Goal: Task Accomplishment & Management: Complete application form

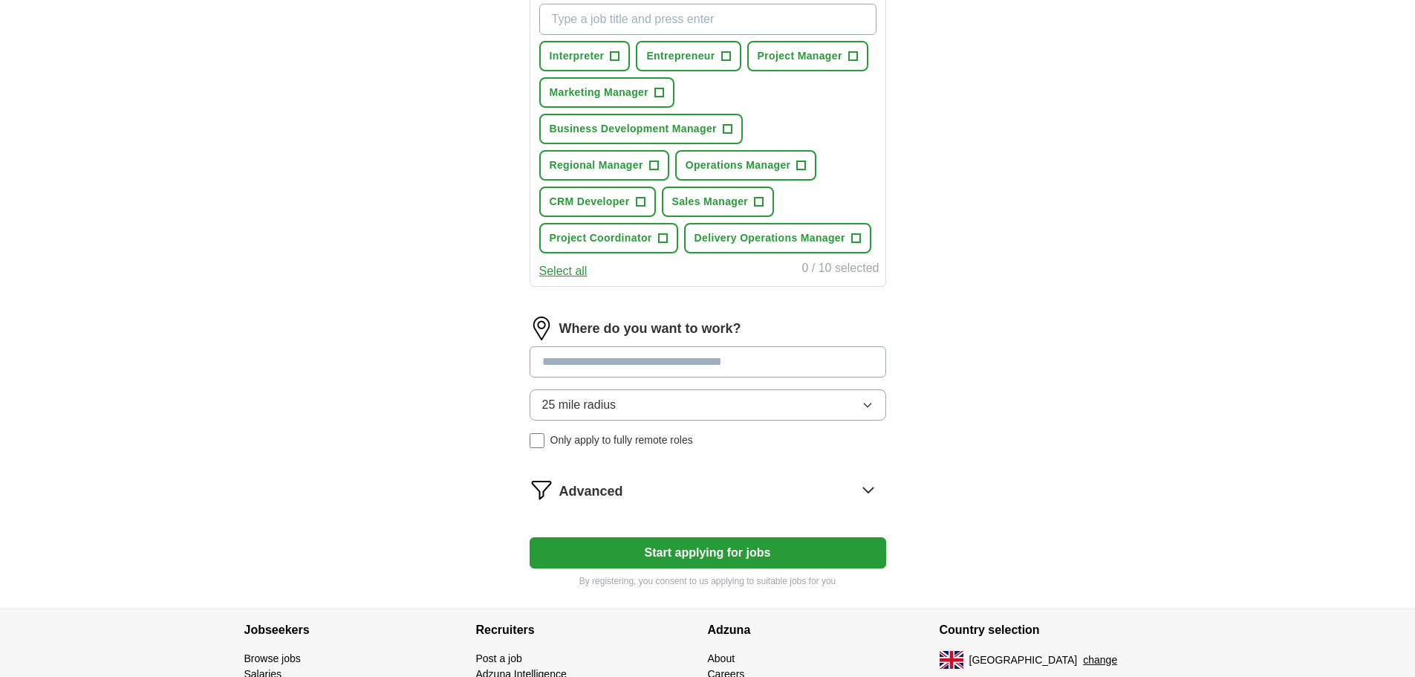
scroll to position [297, 0]
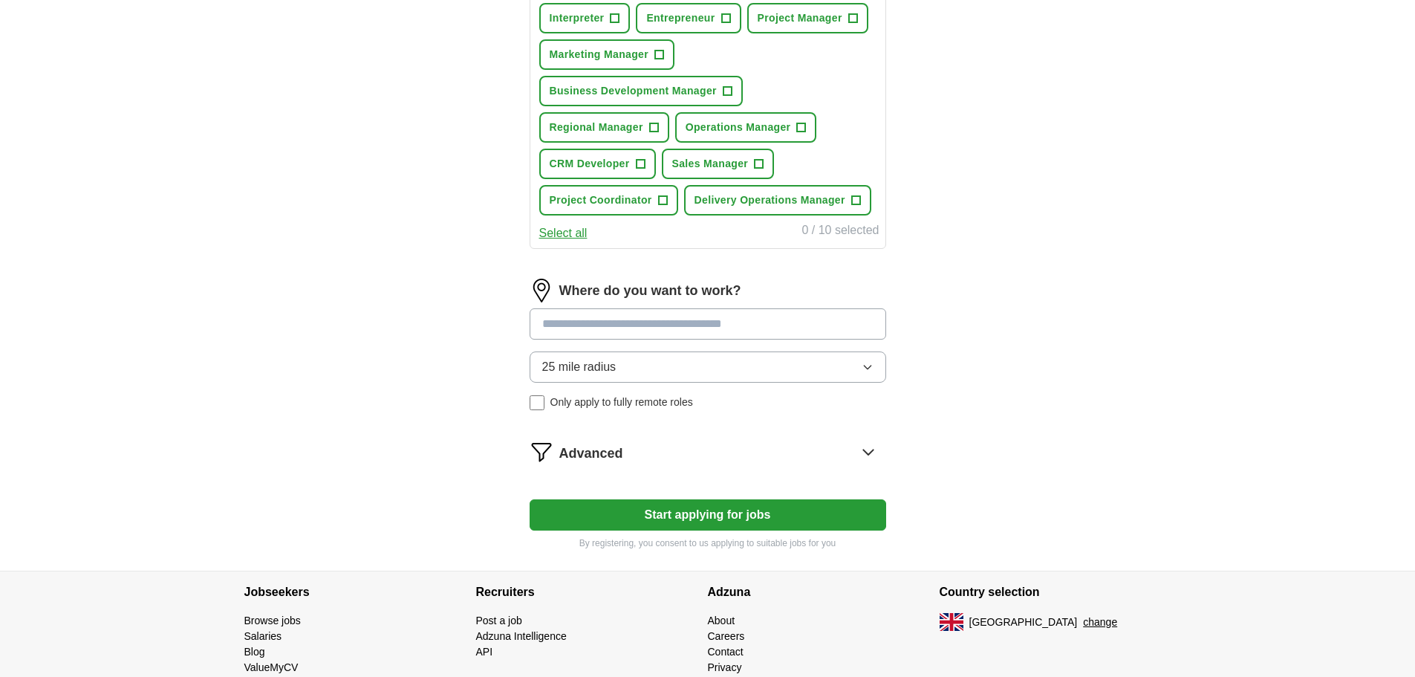
click at [706, 318] on input at bounding box center [708, 323] width 357 height 31
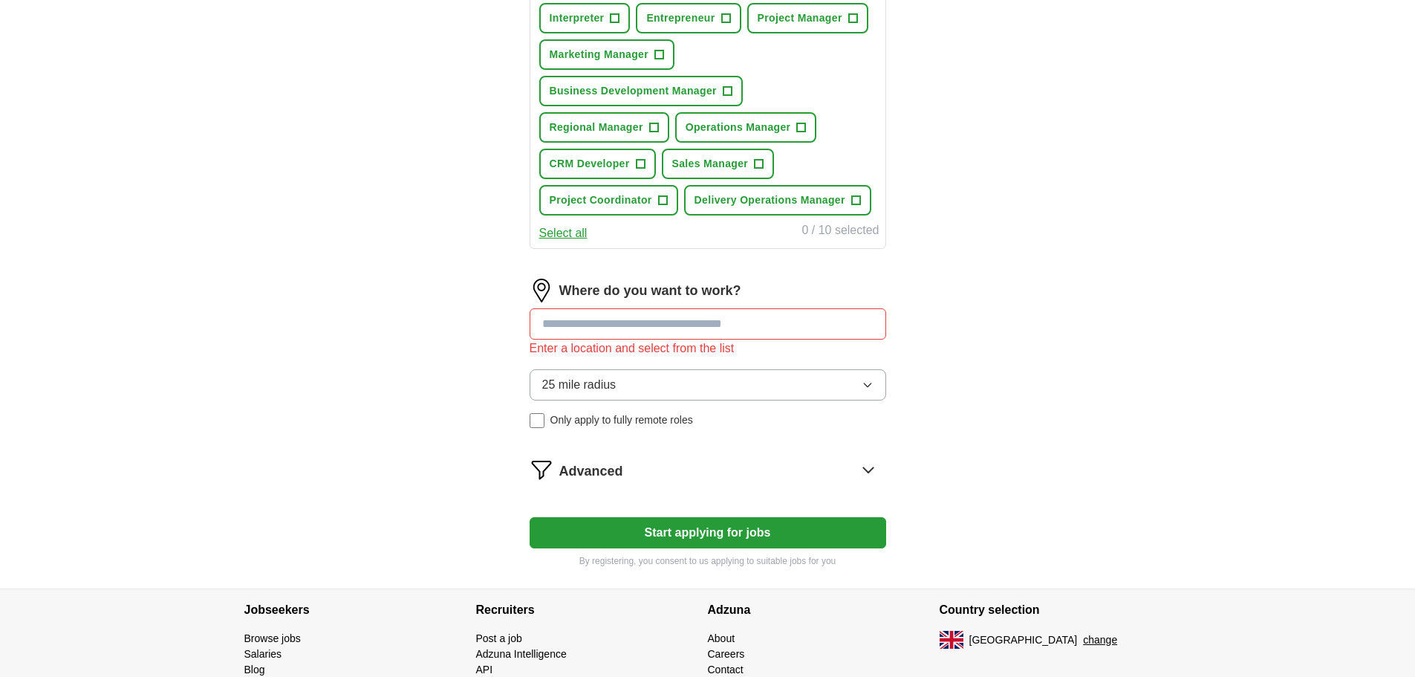
click at [742, 370] on button "25 mile radius" at bounding box center [708, 384] width 357 height 31
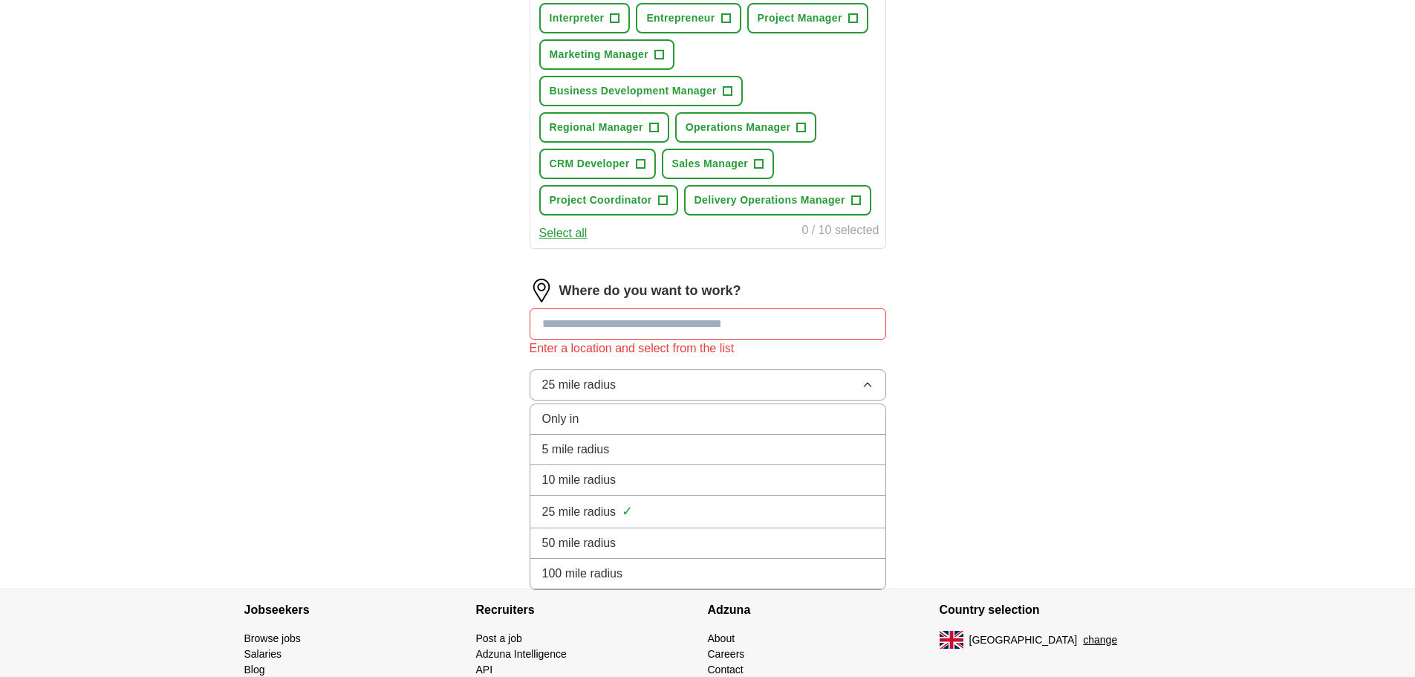
click at [943, 325] on div "Let ApplyIQ do the hard work of searching and applying for jobs. Just tell us w…" at bounding box center [707, 209] width 475 height 757
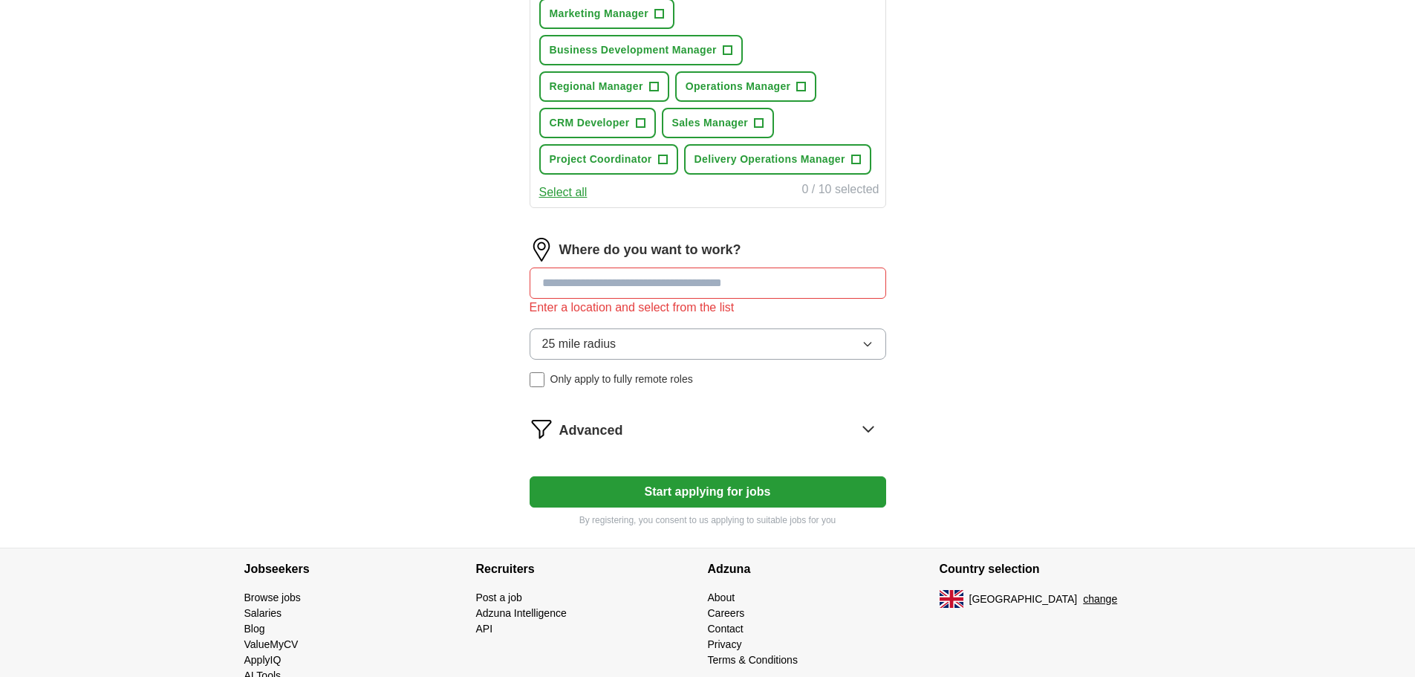
scroll to position [374, 0]
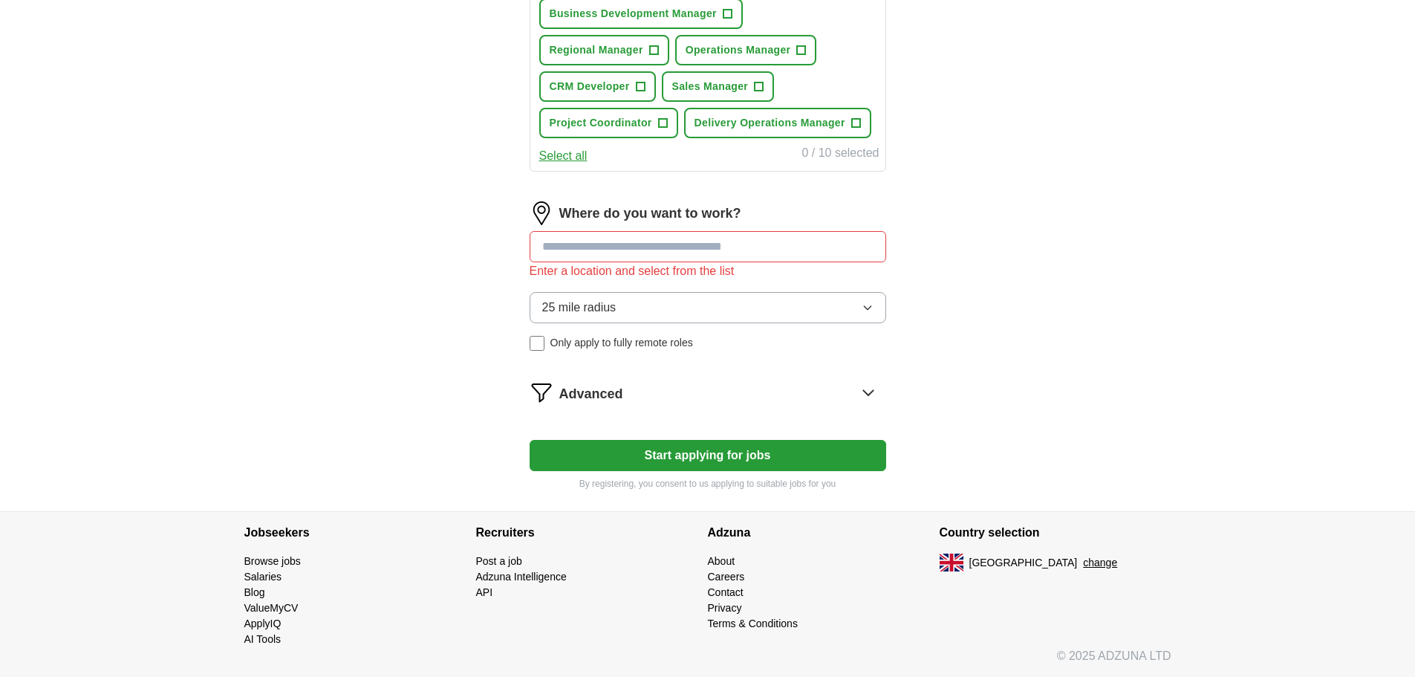
click at [770, 450] on button "Start applying for jobs" at bounding box center [708, 455] width 357 height 31
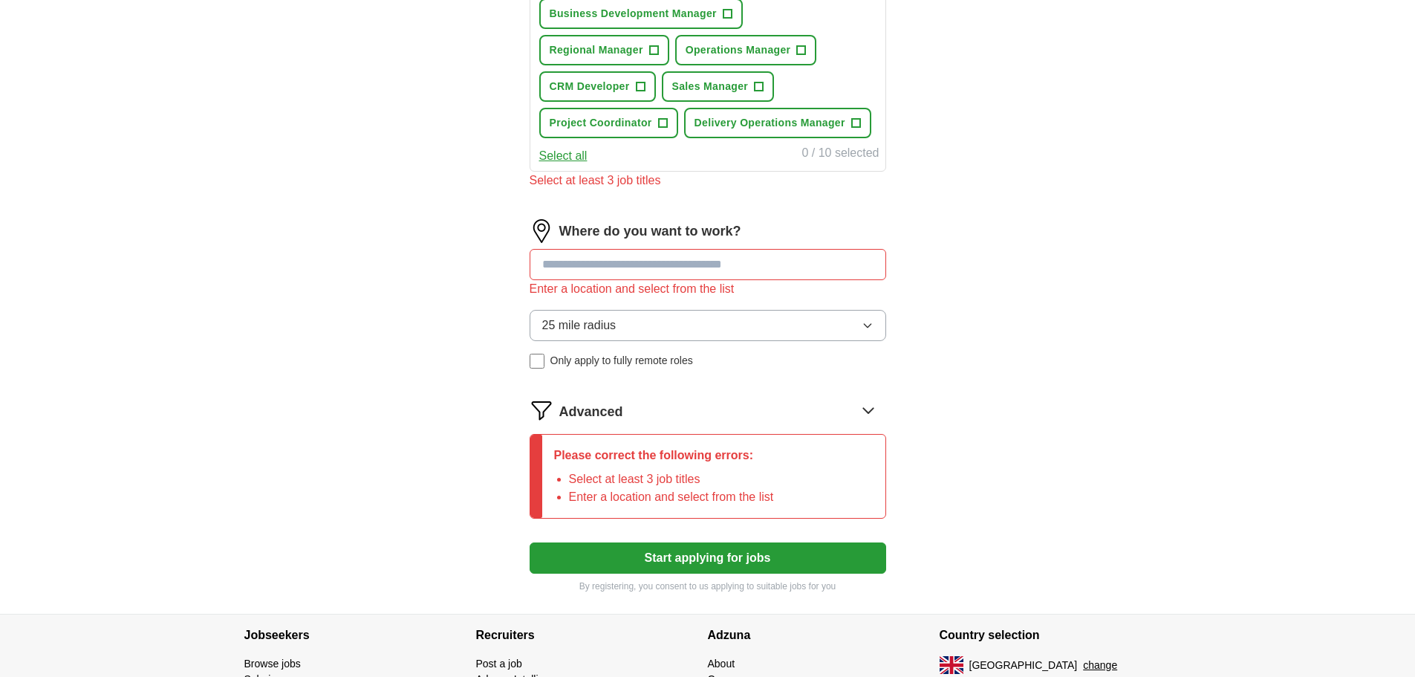
click at [683, 261] on input at bounding box center [708, 264] width 357 height 31
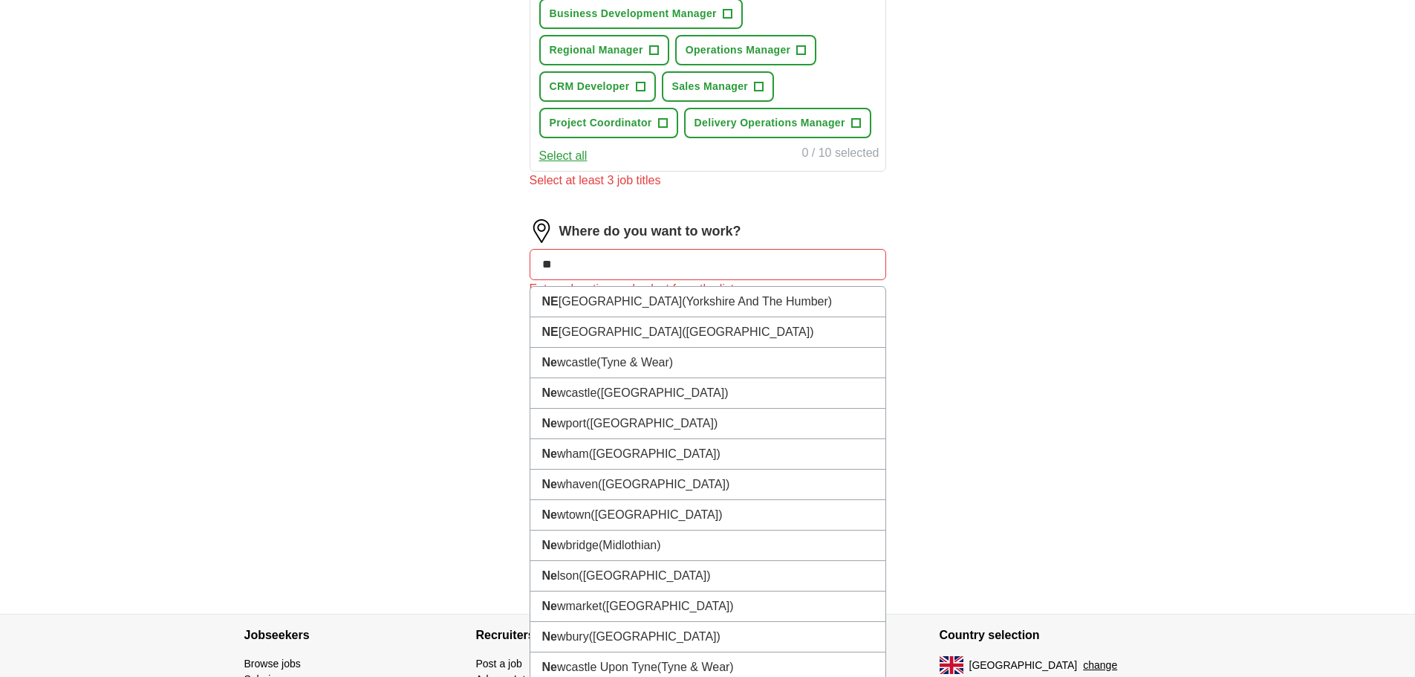
type input "*"
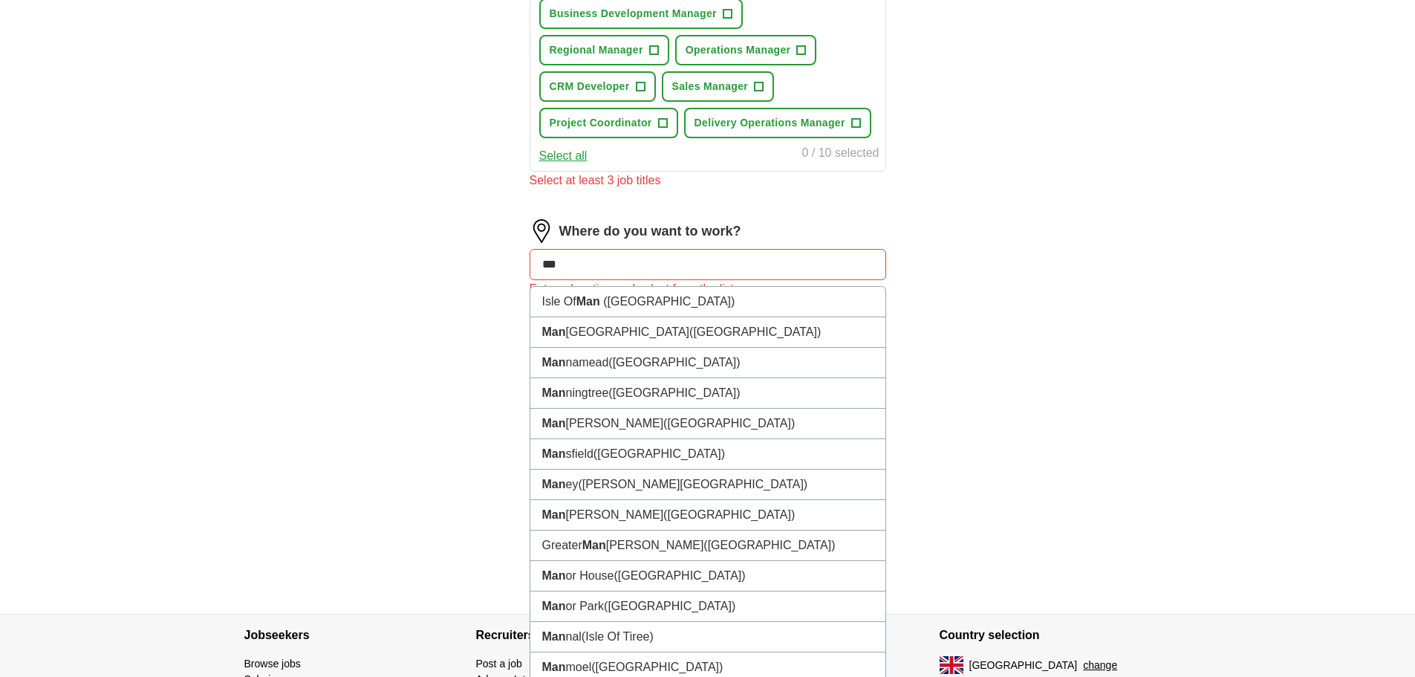
type input "****"
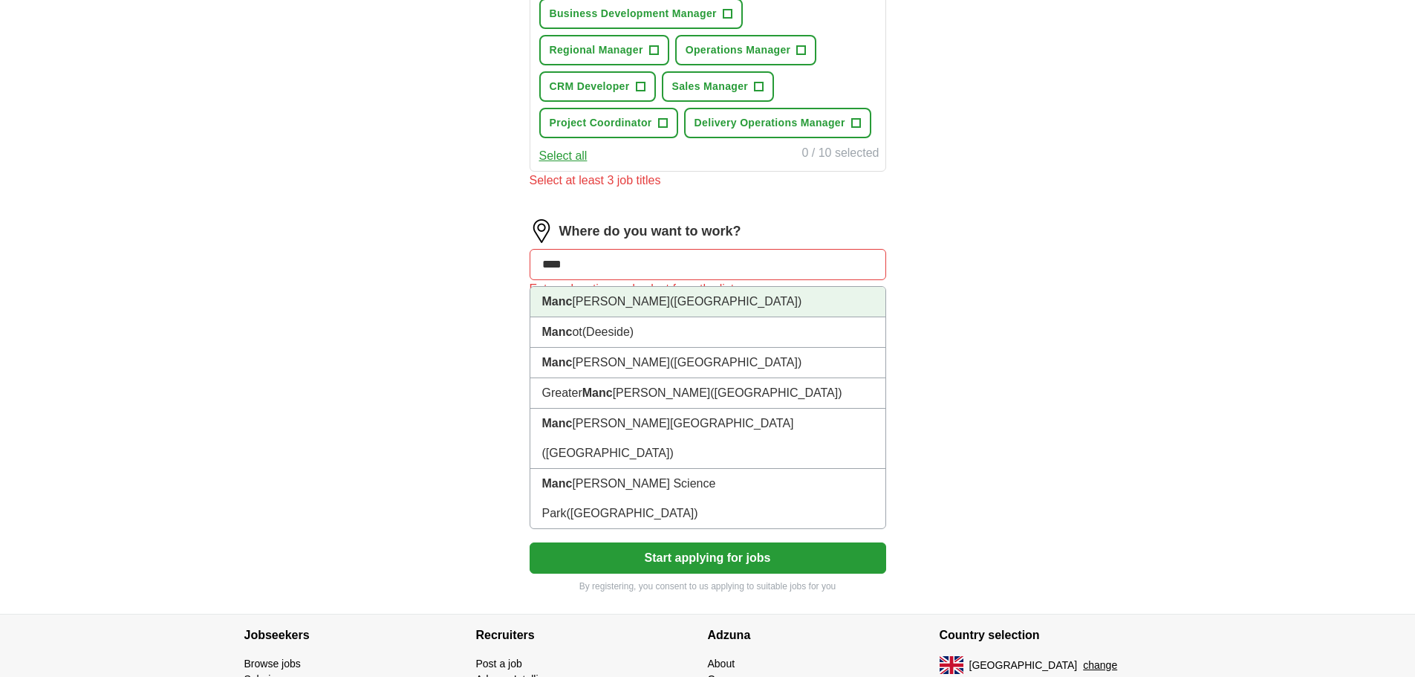
click at [602, 298] on li "Manc [PERSON_NAME] ([GEOGRAPHIC_DATA])" at bounding box center [707, 302] width 355 height 30
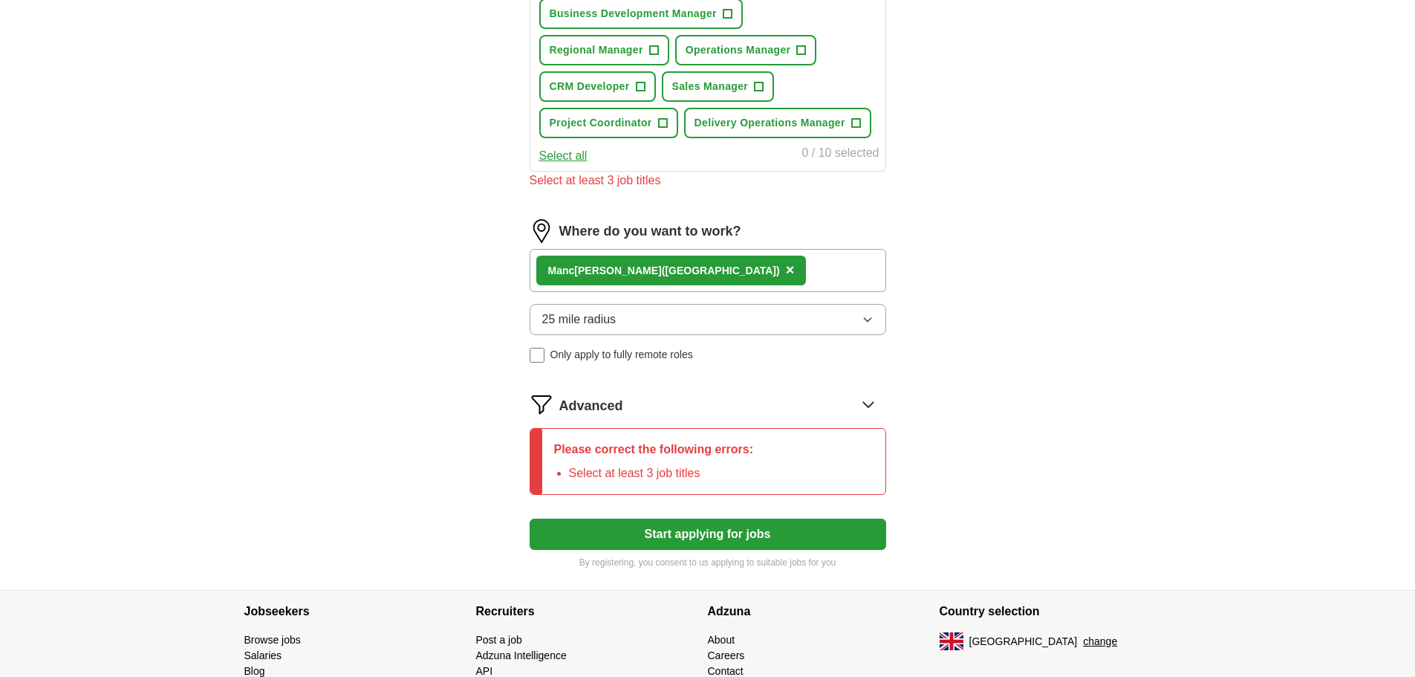
click at [678, 327] on button "25 mile radius" at bounding box center [708, 319] width 357 height 31
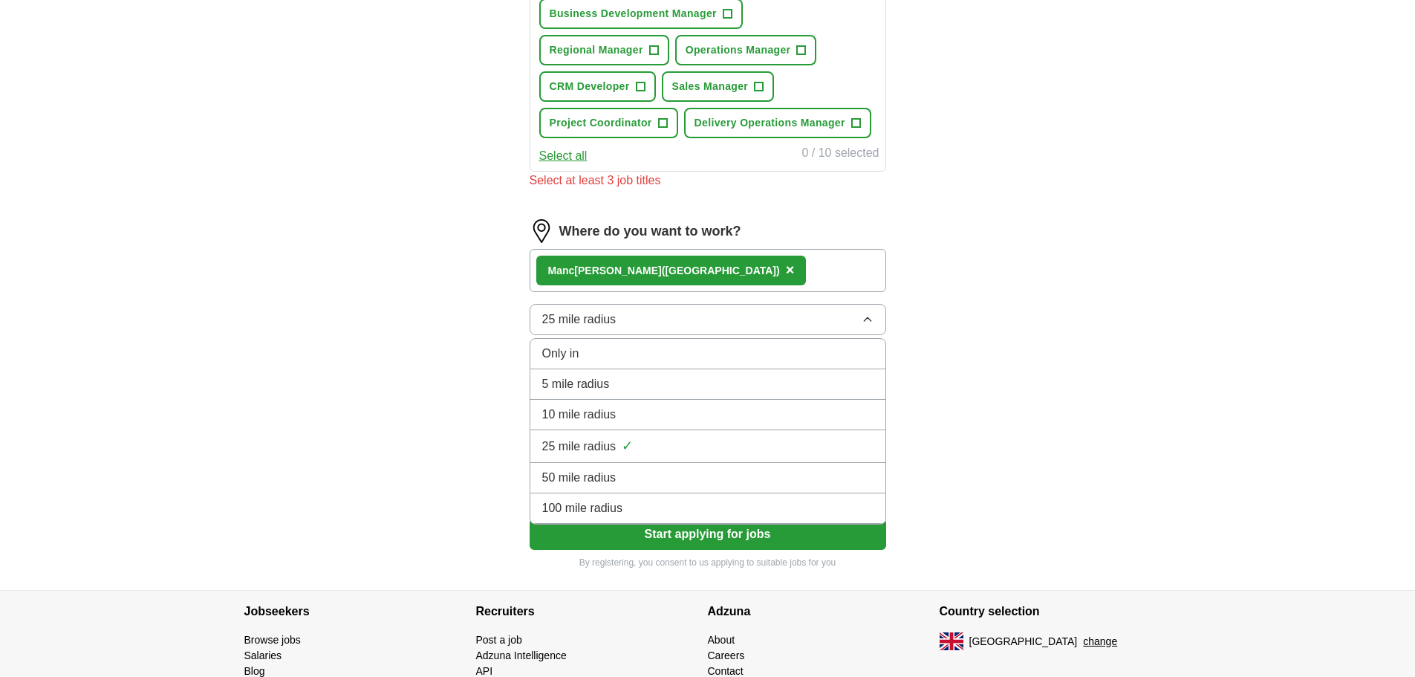
click at [634, 505] on div "100 mile radius" at bounding box center [707, 508] width 331 height 18
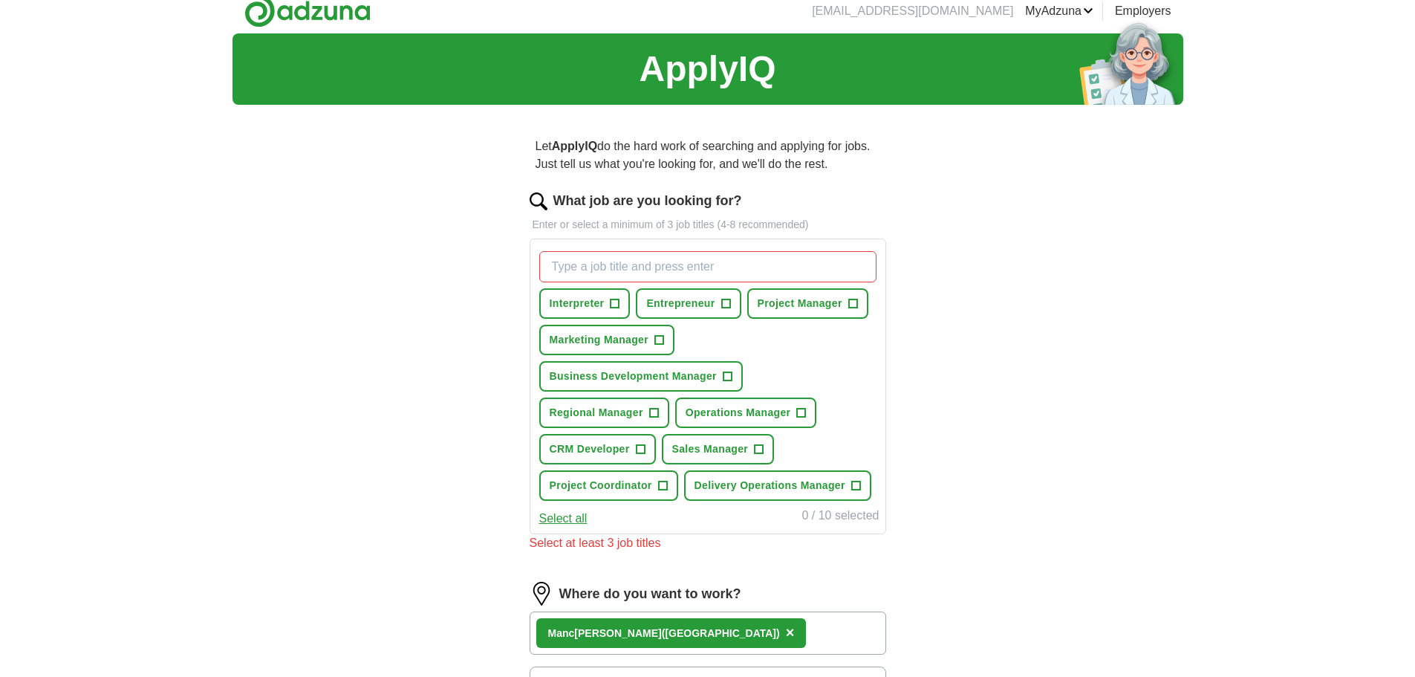
scroll to position [0, 0]
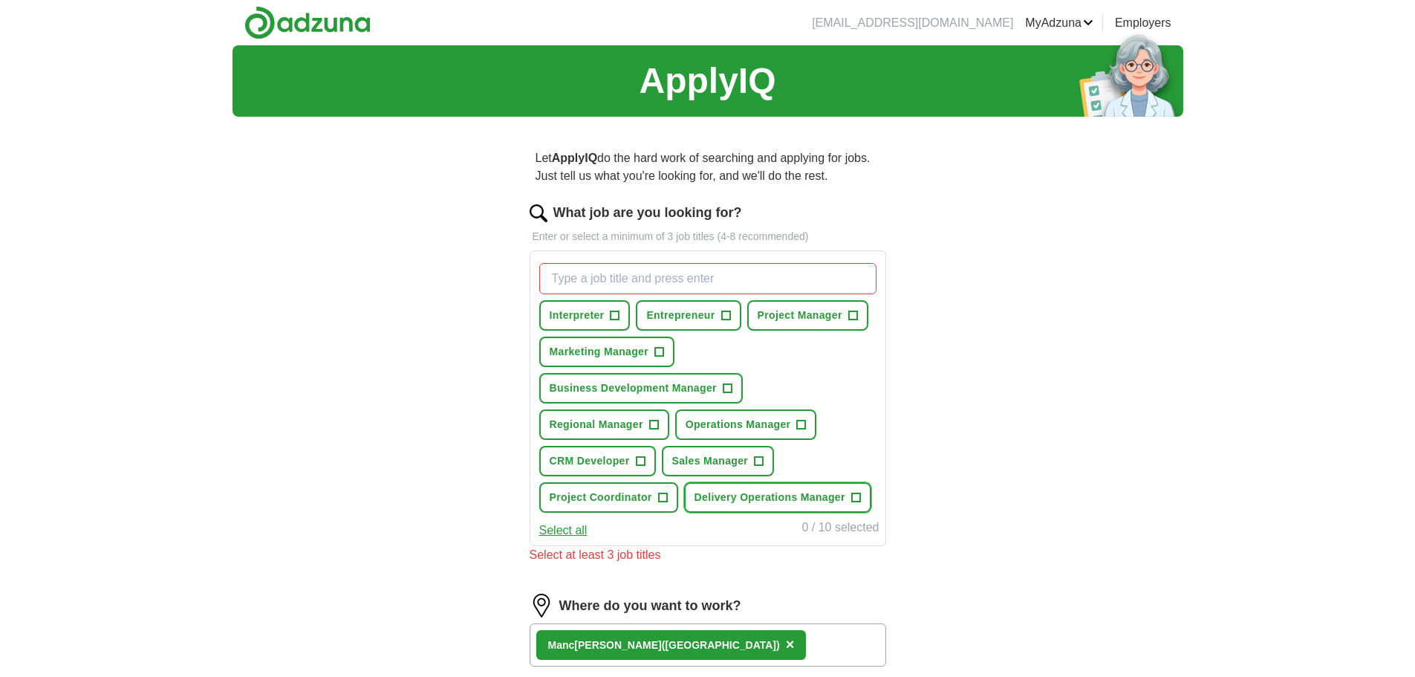
click at [859, 498] on span "+" at bounding box center [855, 498] width 9 height 12
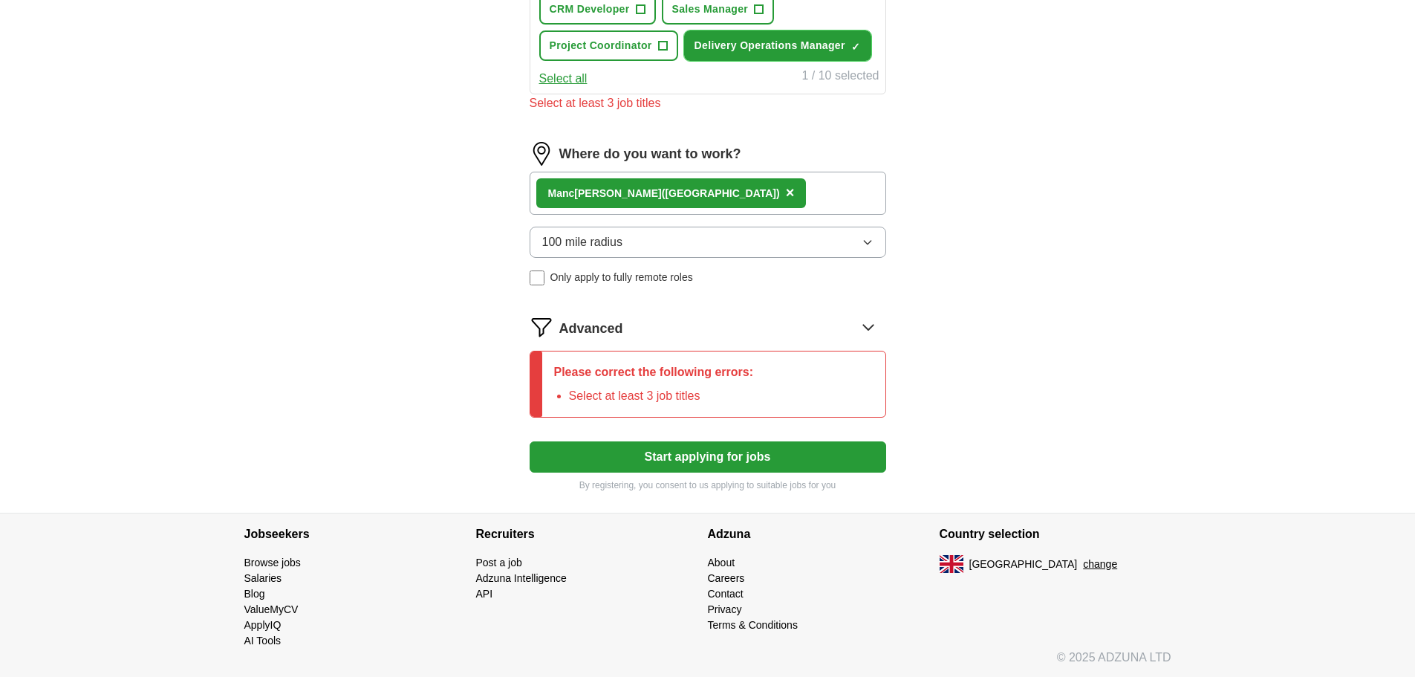
scroll to position [453, 0]
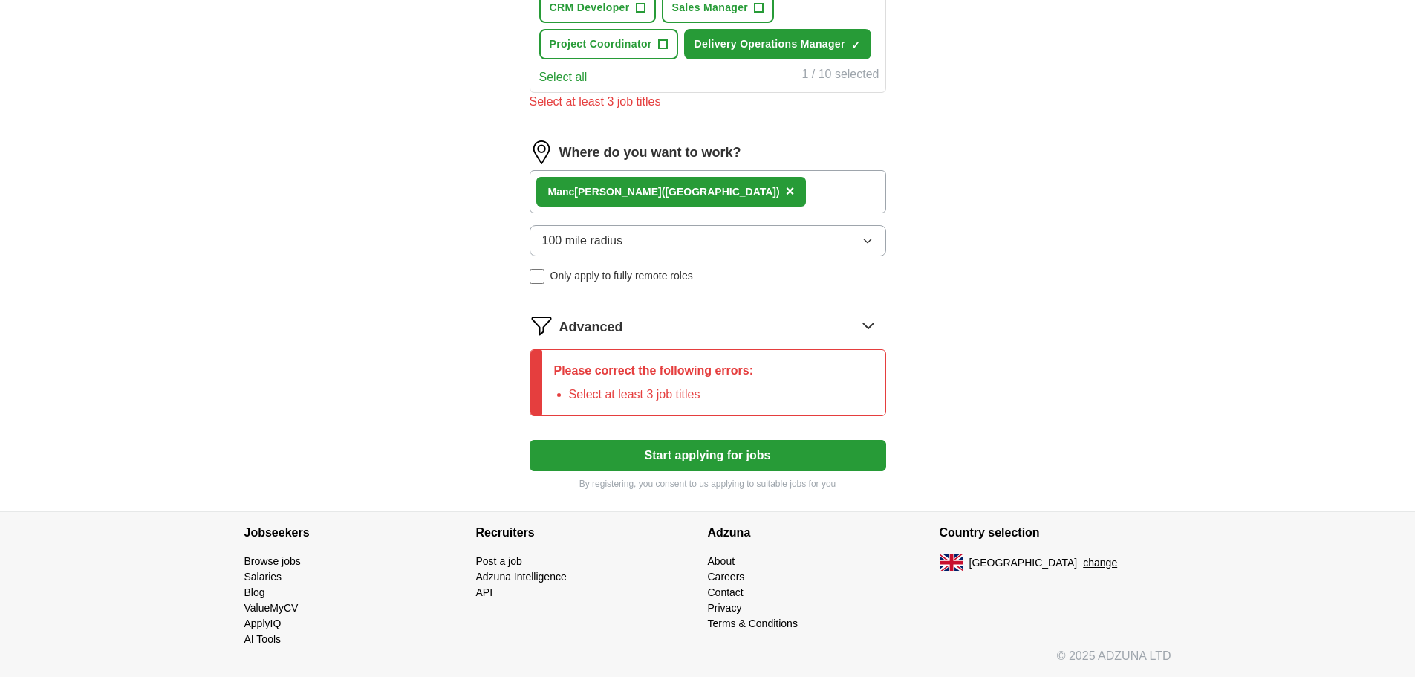
click at [816, 457] on button "Start applying for jobs" at bounding box center [708, 455] width 357 height 31
click at [756, 443] on button "Start applying for jobs" at bounding box center [708, 455] width 357 height 31
click at [754, 455] on button "Start applying for jobs" at bounding box center [708, 455] width 357 height 31
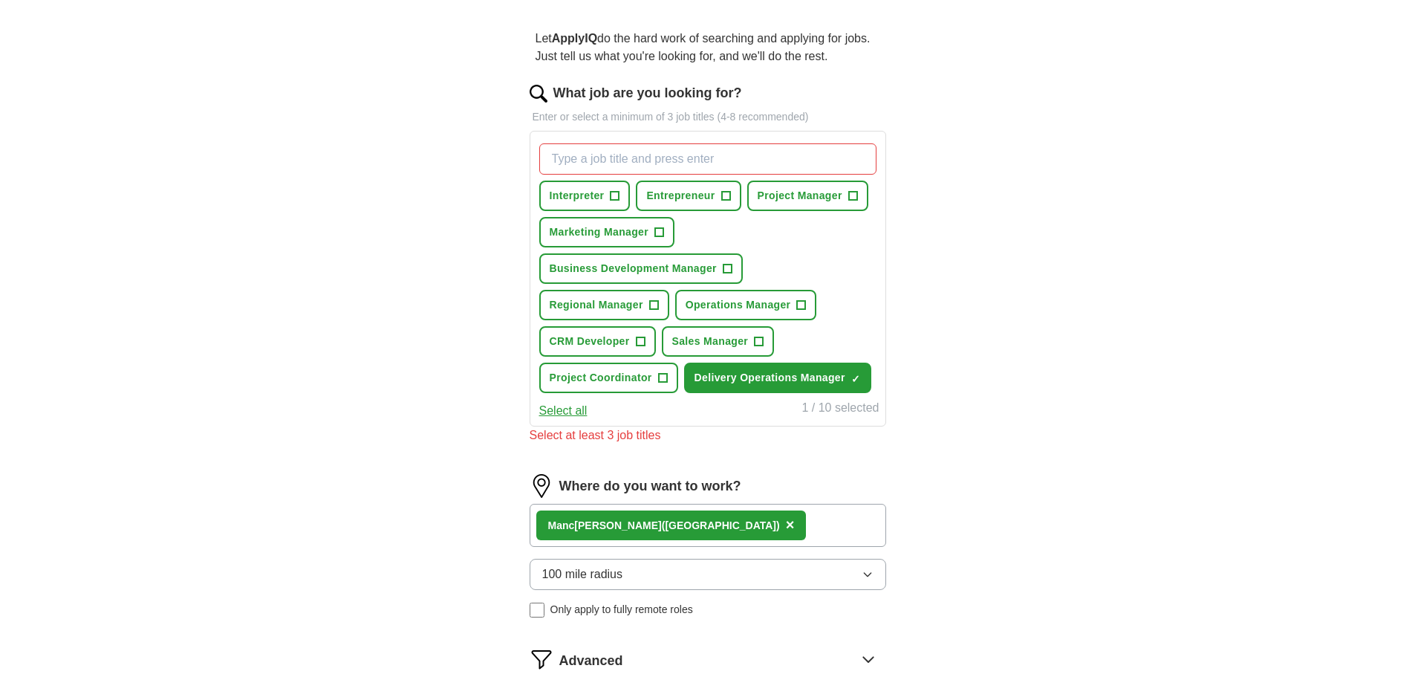
scroll to position [0, 0]
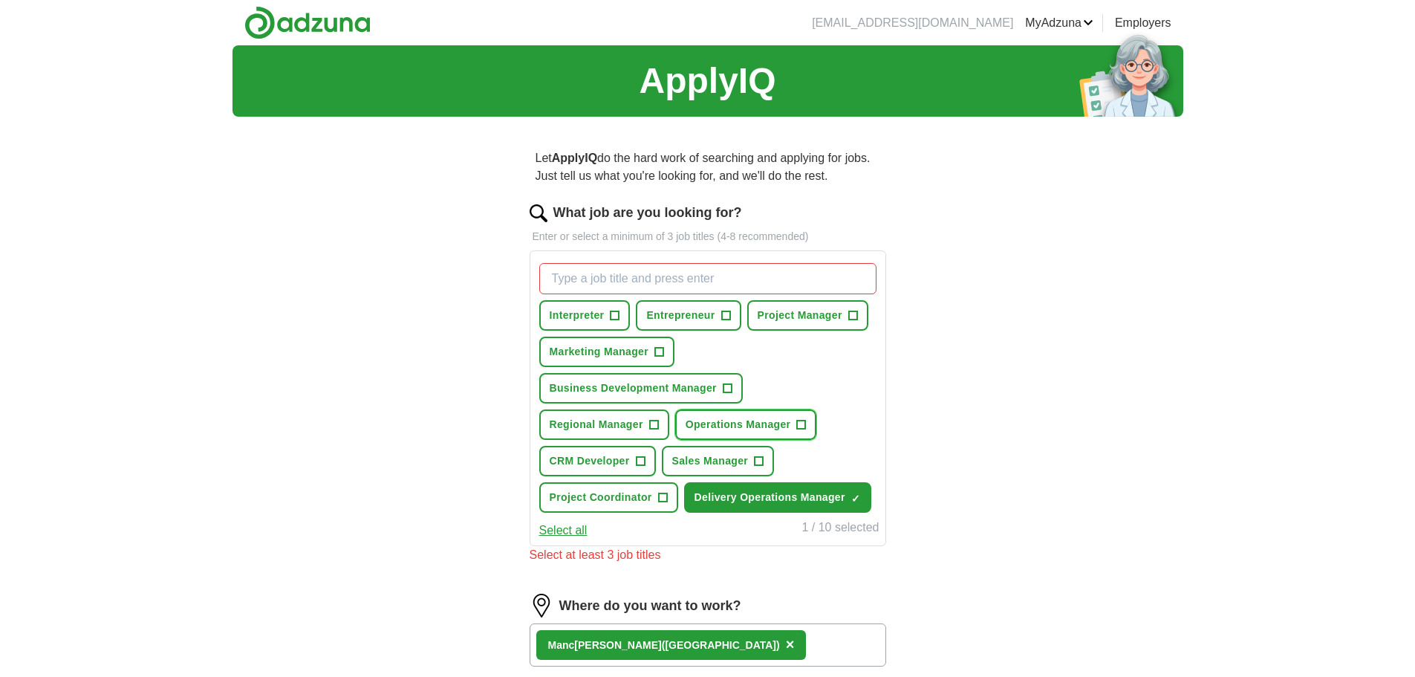
click at [805, 426] on span "+" at bounding box center [801, 425] width 9 height 12
click at [658, 501] on span "+" at bounding box center [662, 498] width 9 height 12
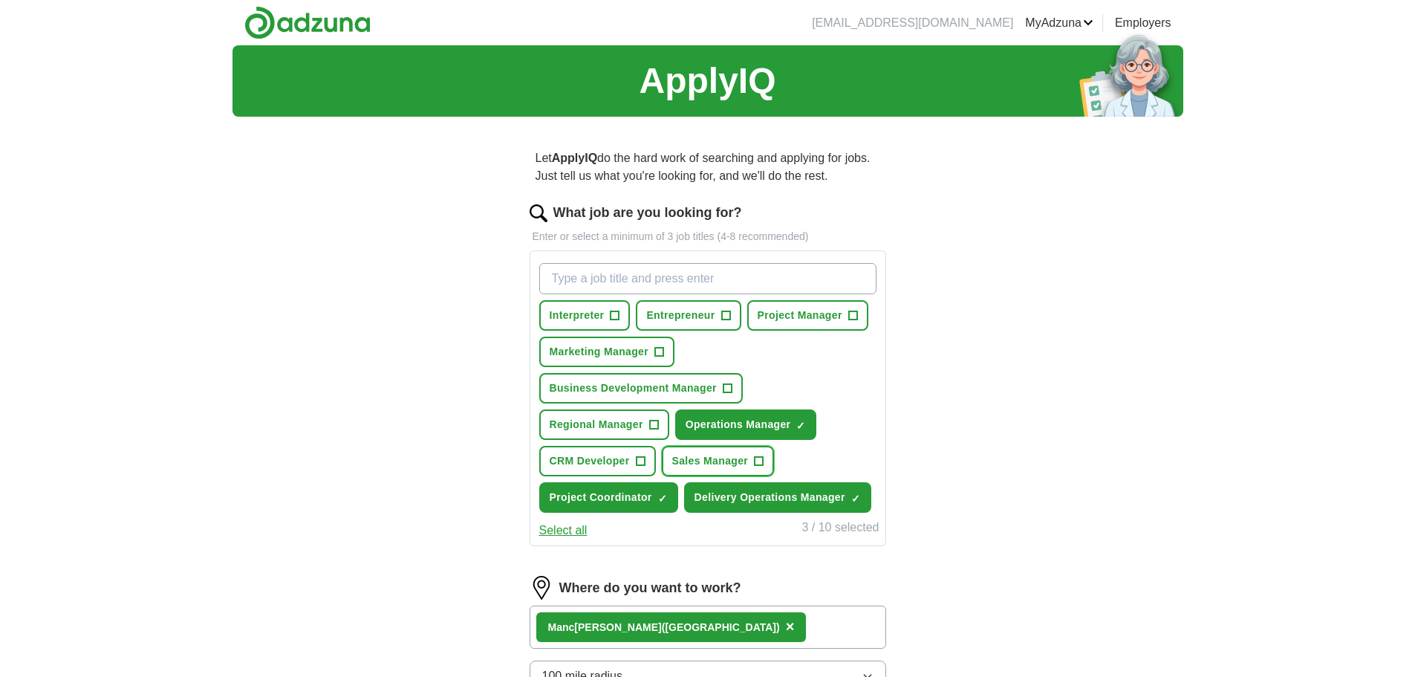
click at [766, 456] on button "Sales Manager +" at bounding box center [718, 461] width 113 height 30
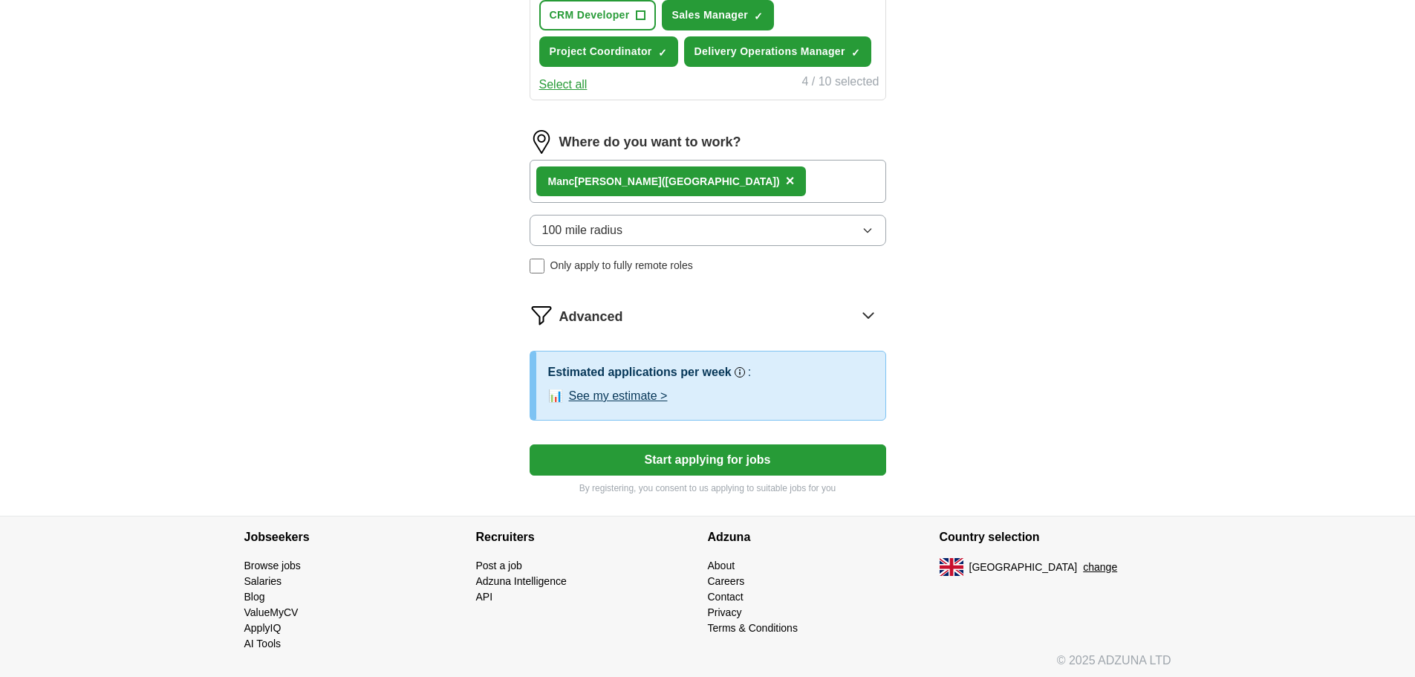
click at [813, 456] on button "Start applying for jobs" at bounding box center [708, 459] width 357 height 31
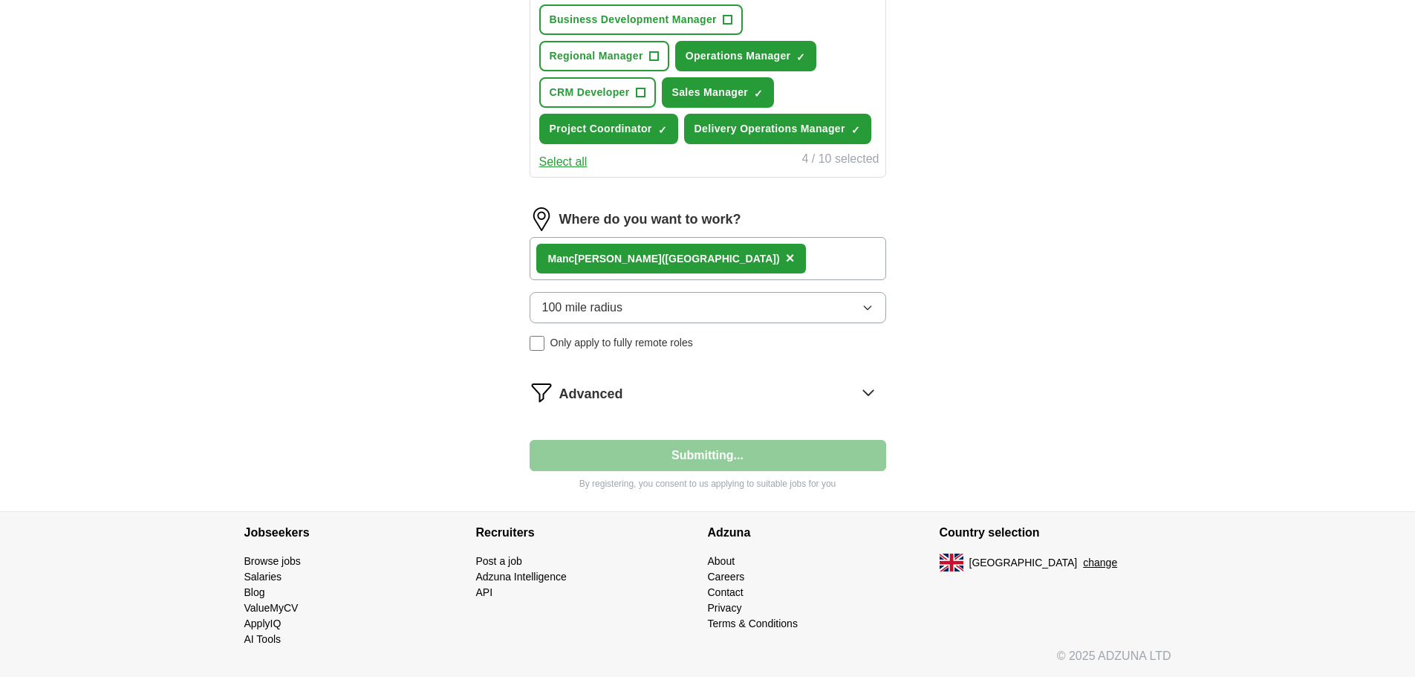
scroll to position [368, 0]
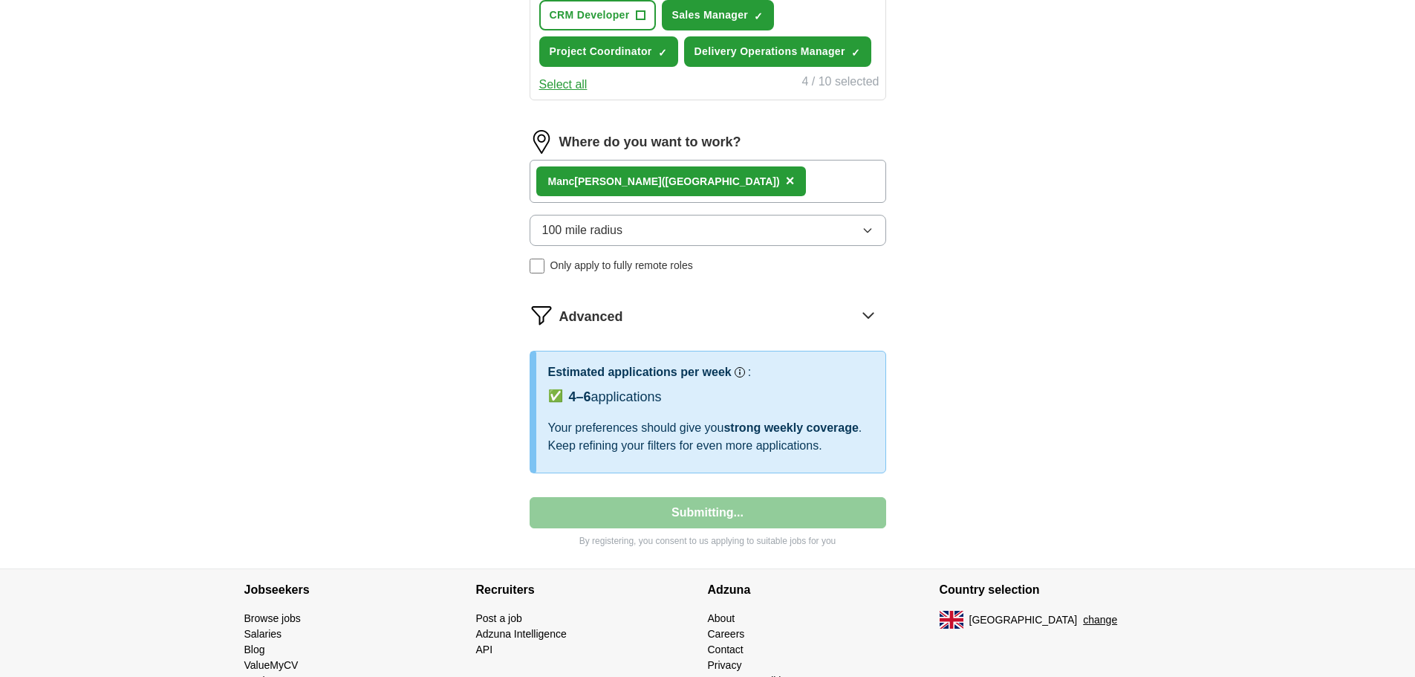
select select "**"
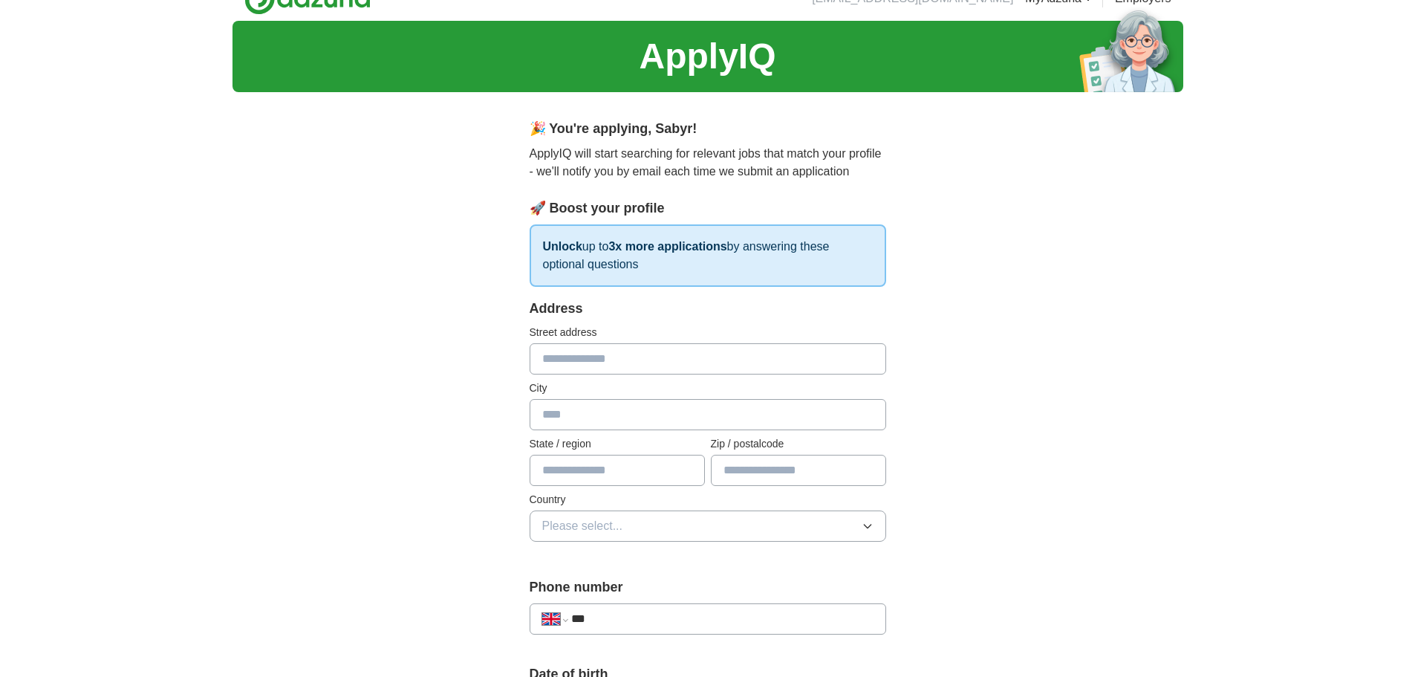
scroll to position [0, 0]
